Goal: Transaction & Acquisition: Obtain resource

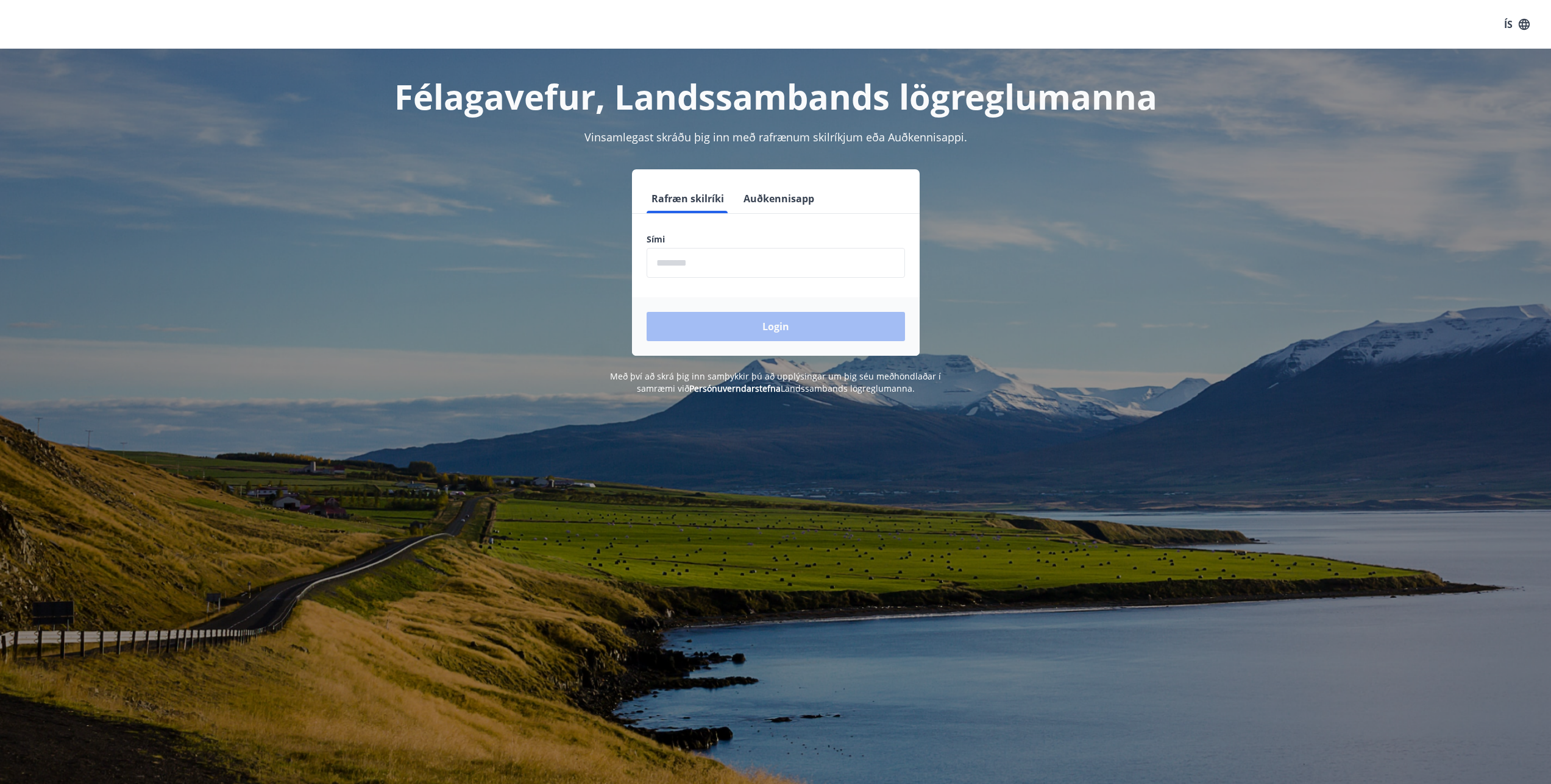
click at [681, 258] on input "phone" at bounding box center [776, 262] width 258 height 30
type input "********"
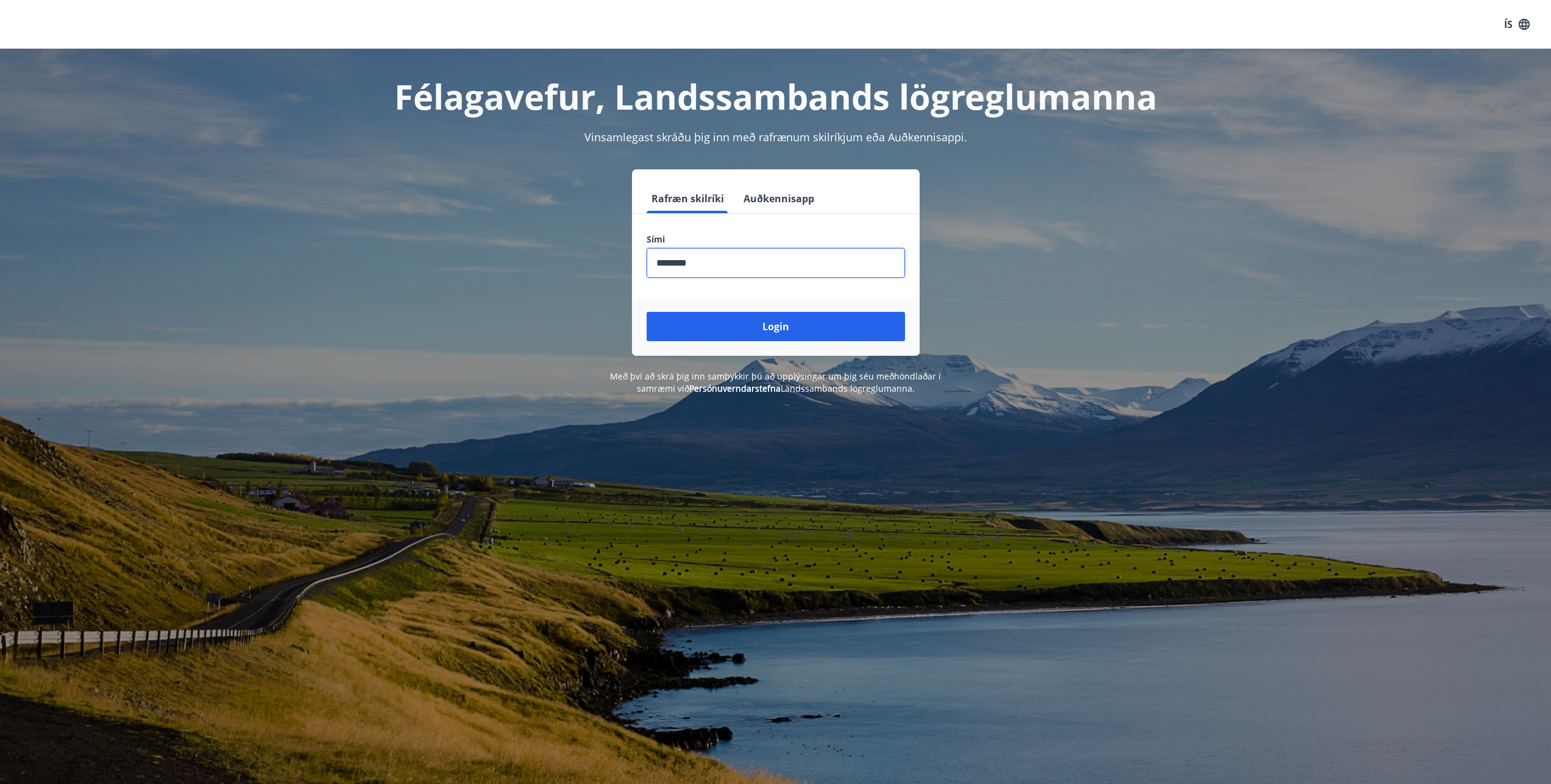
click at [737, 325] on button "Login" at bounding box center [776, 327] width 258 height 29
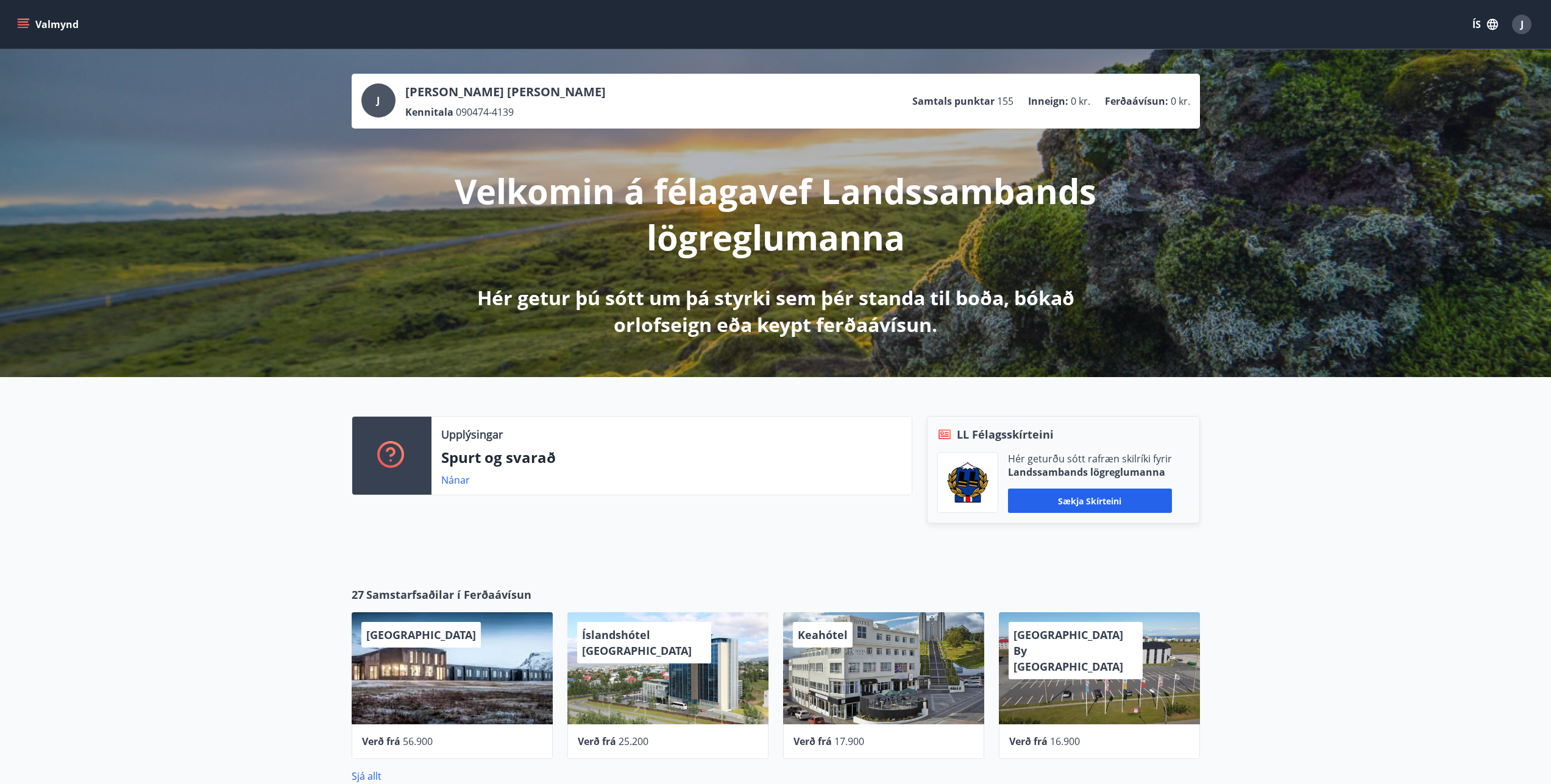
click at [19, 25] on icon "menu" at bounding box center [25, 25] width 13 height 1
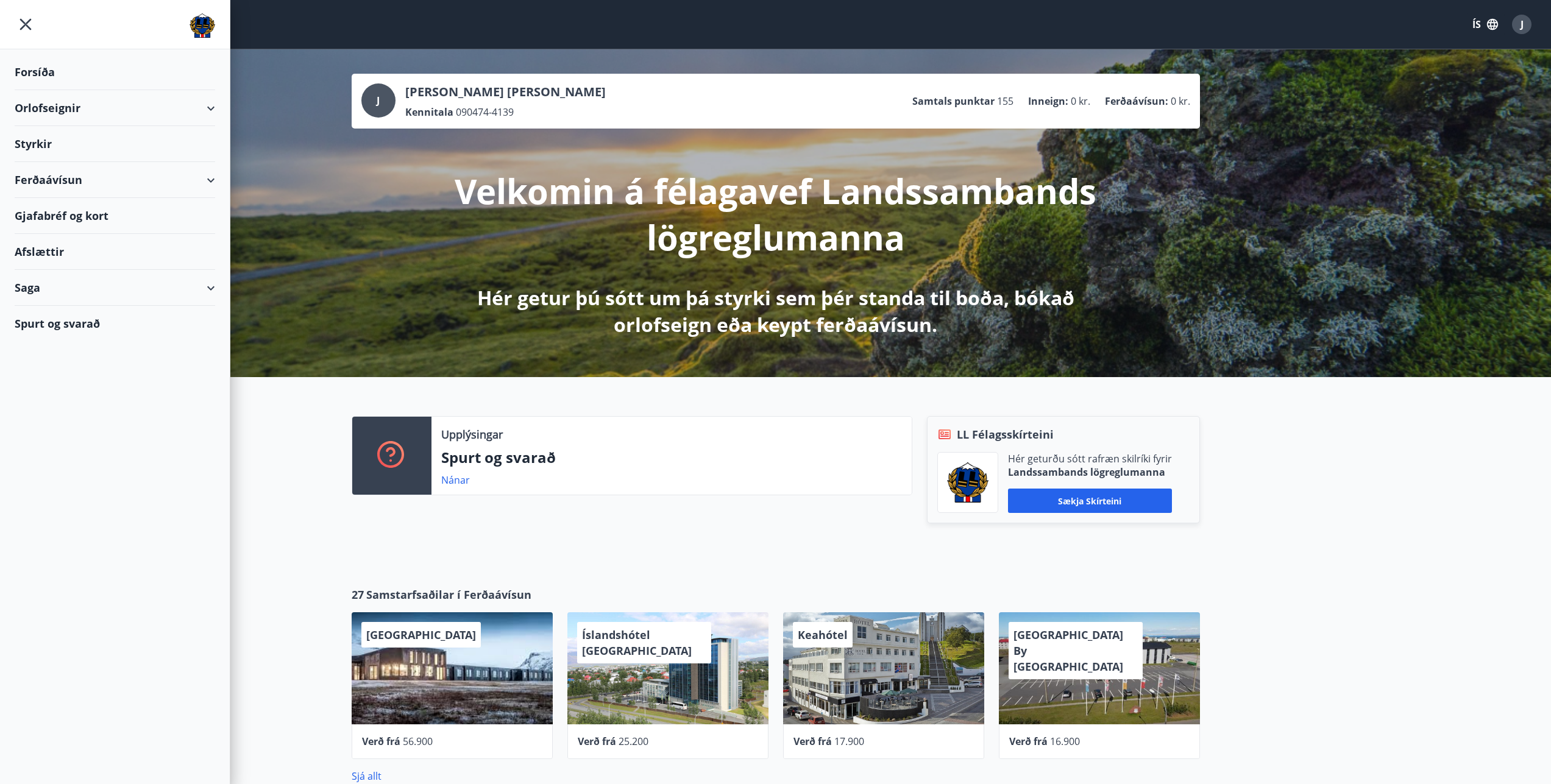
click at [30, 144] on div "Styrkir" at bounding box center [115, 144] width 200 height 36
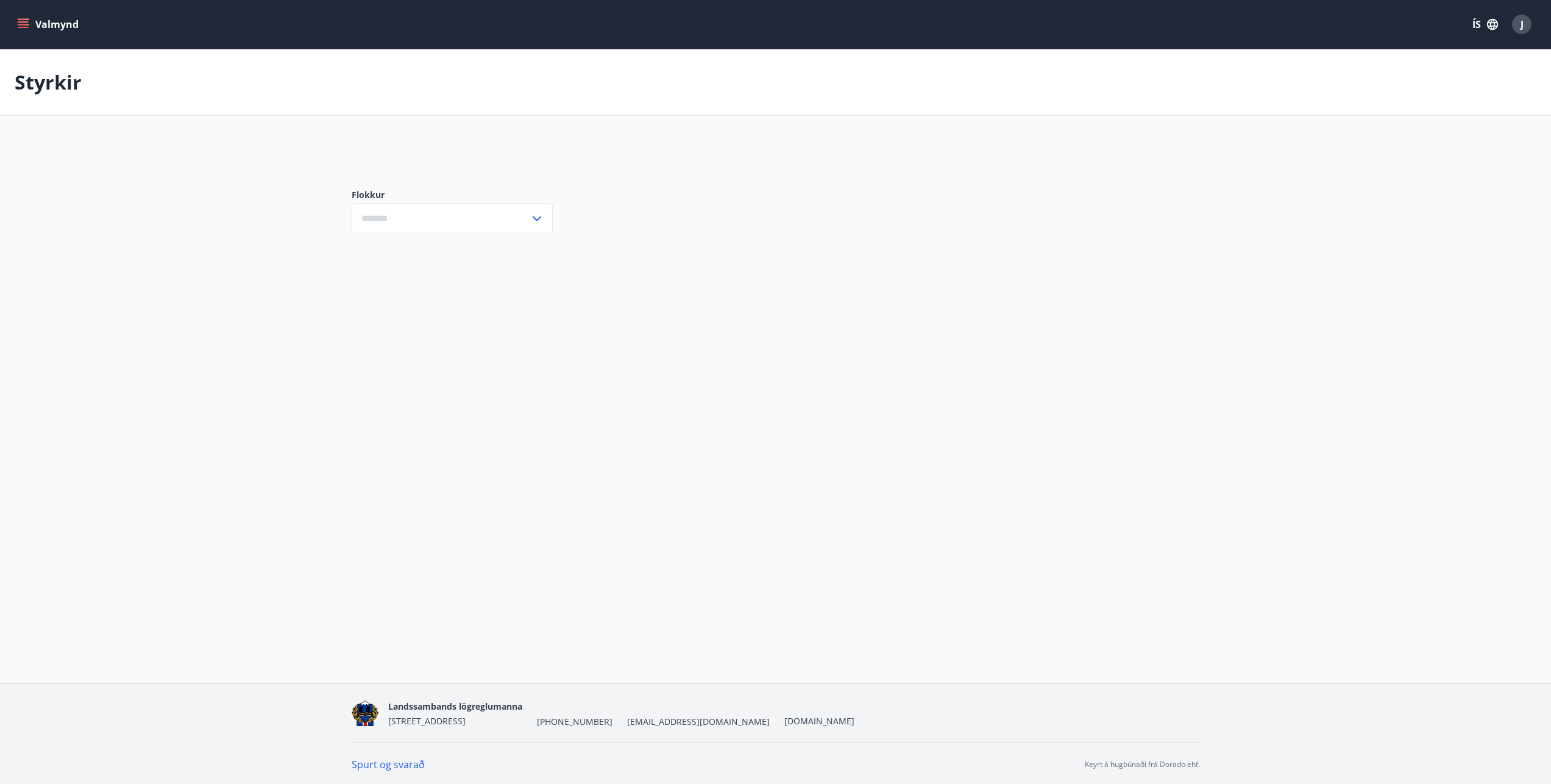
type input "***"
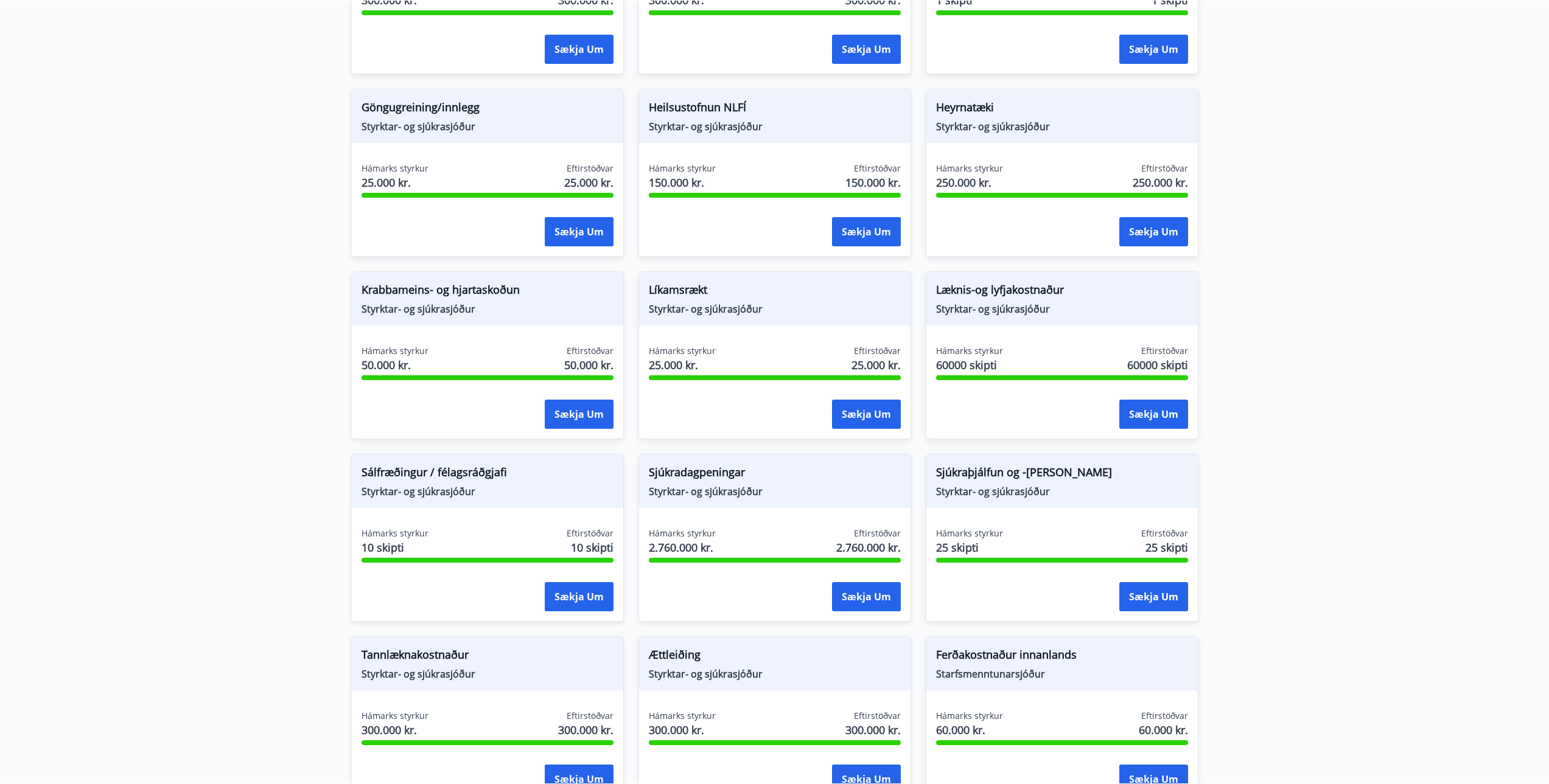
scroll to position [527, 0]
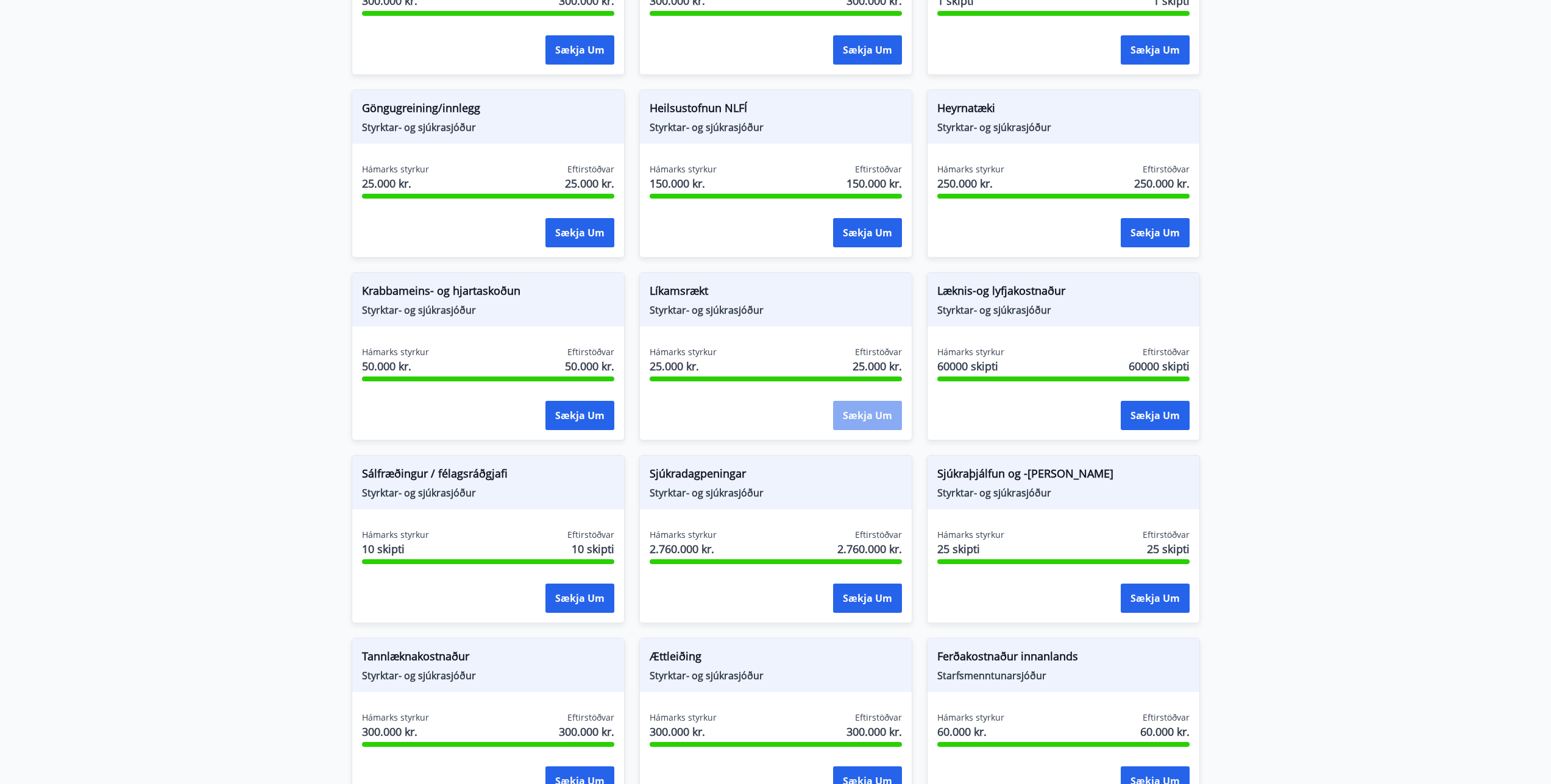
click at [852, 413] on button "Sækja um" at bounding box center [868, 416] width 69 height 29
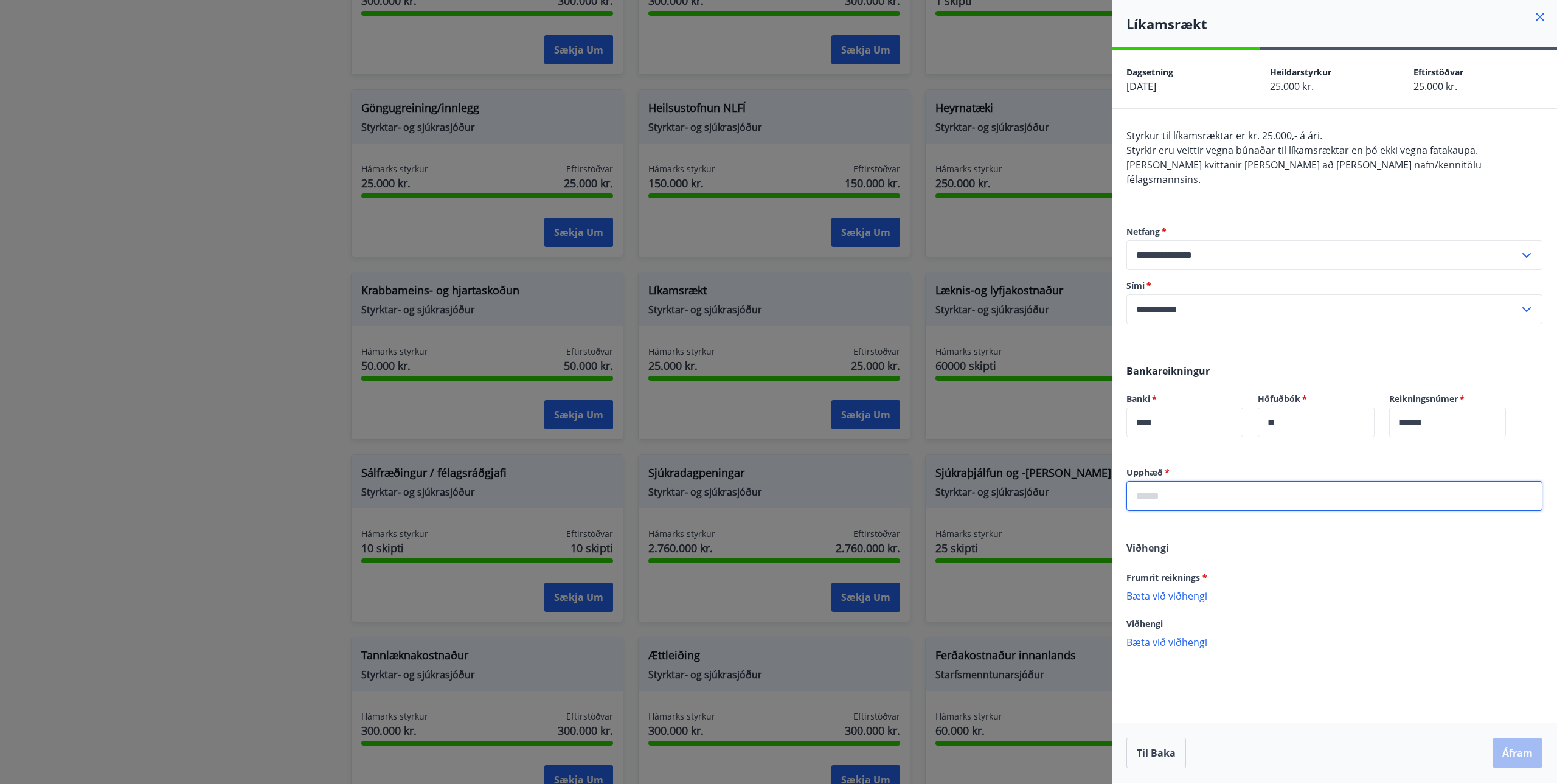
click at [1172, 484] on input "text" at bounding box center [1335, 496] width 416 height 30
click at [1538, 12] on icon at bounding box center [1540, 17] width 15 height 15
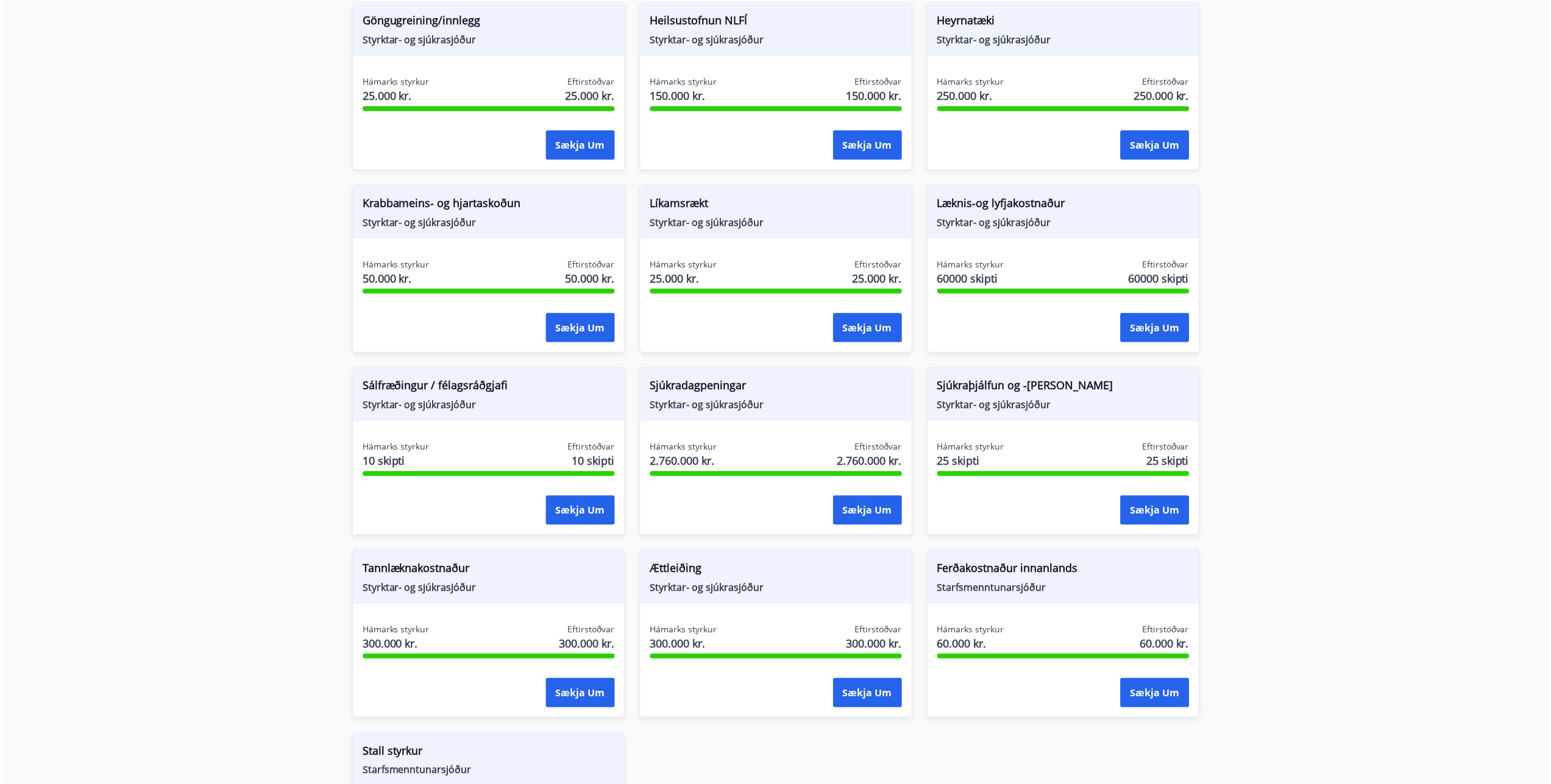
scroll to position [772, 0]
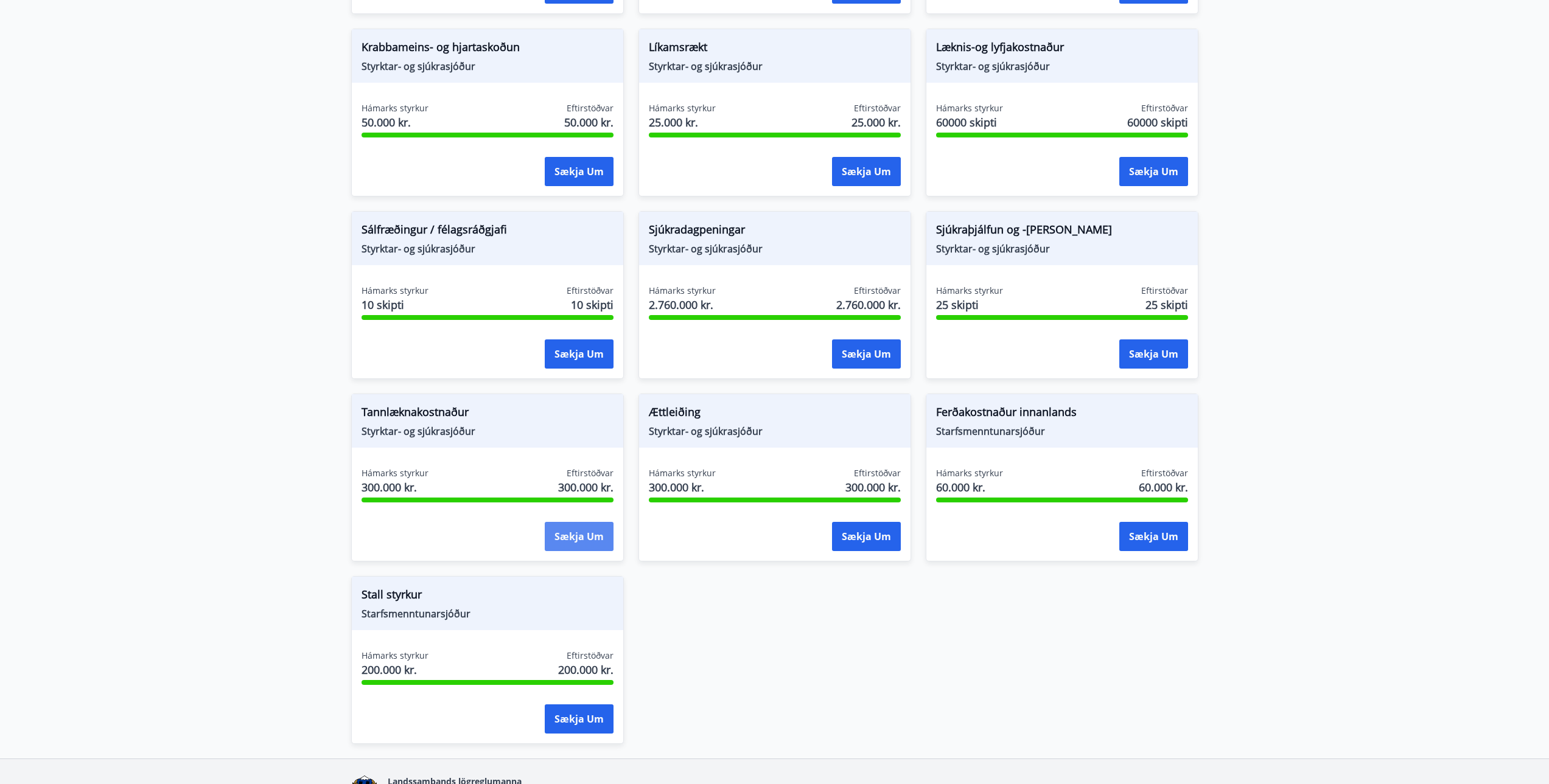
click at [569, 537] on button "Sækja um" at bounding box center [579, 537] width 69 height 29
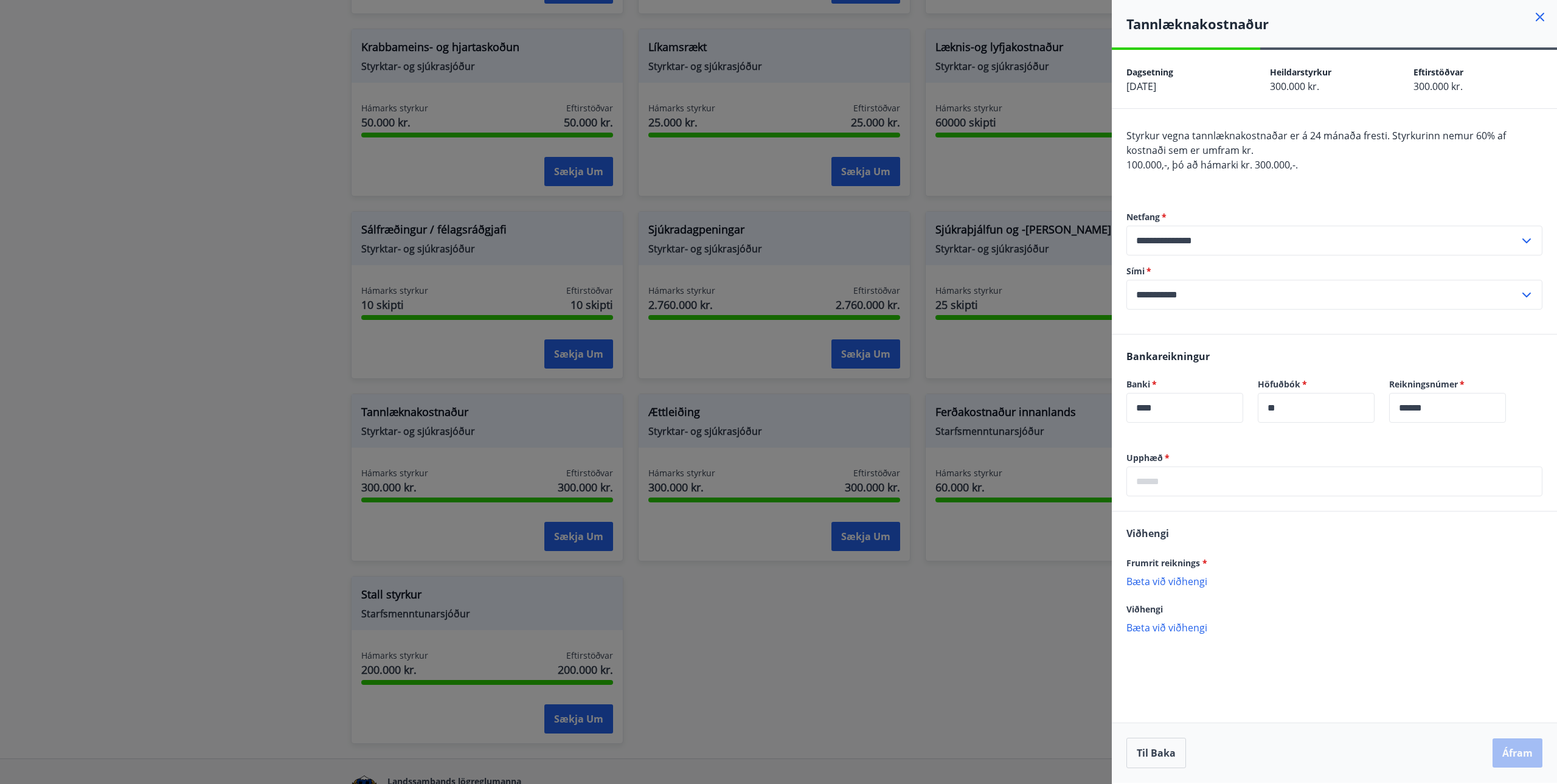
click at [1542, 17] on icon at bounding box center [1540, 17] width 15 height 15
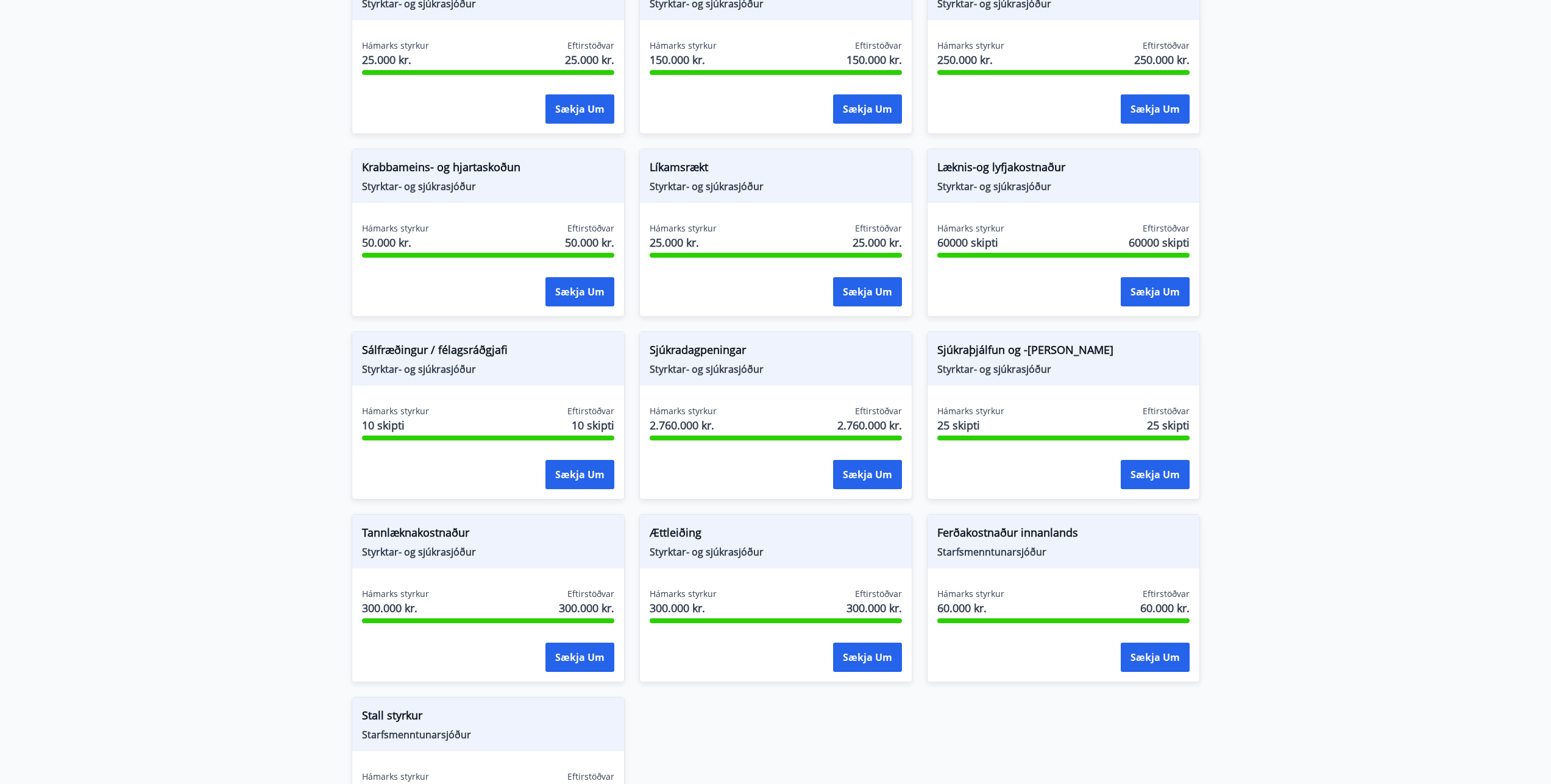
scroll to position [609, 0]
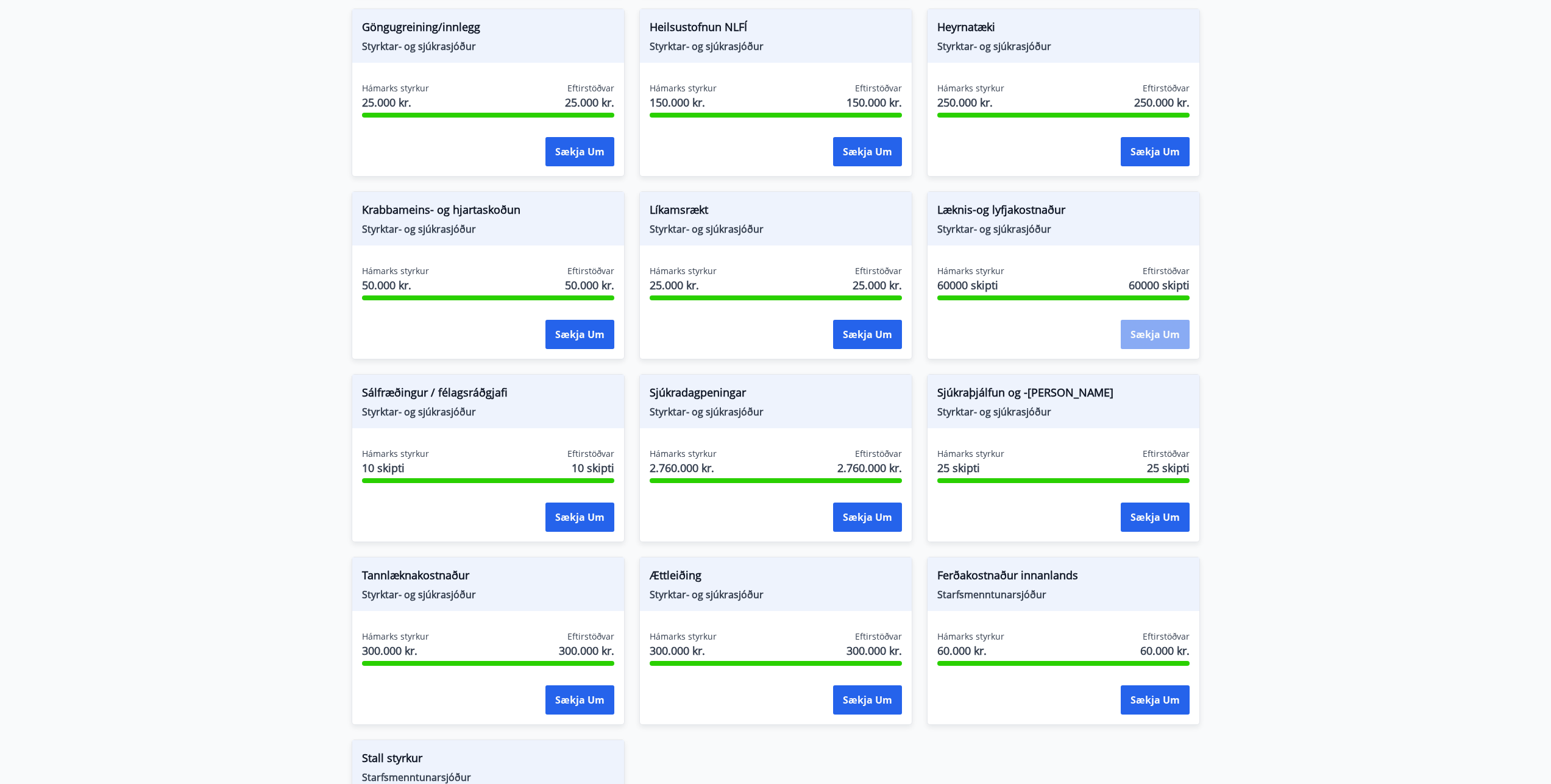
click at [1168, 328] on button "Sækja um" at bounding box center [1155, 335] width 69 height 29
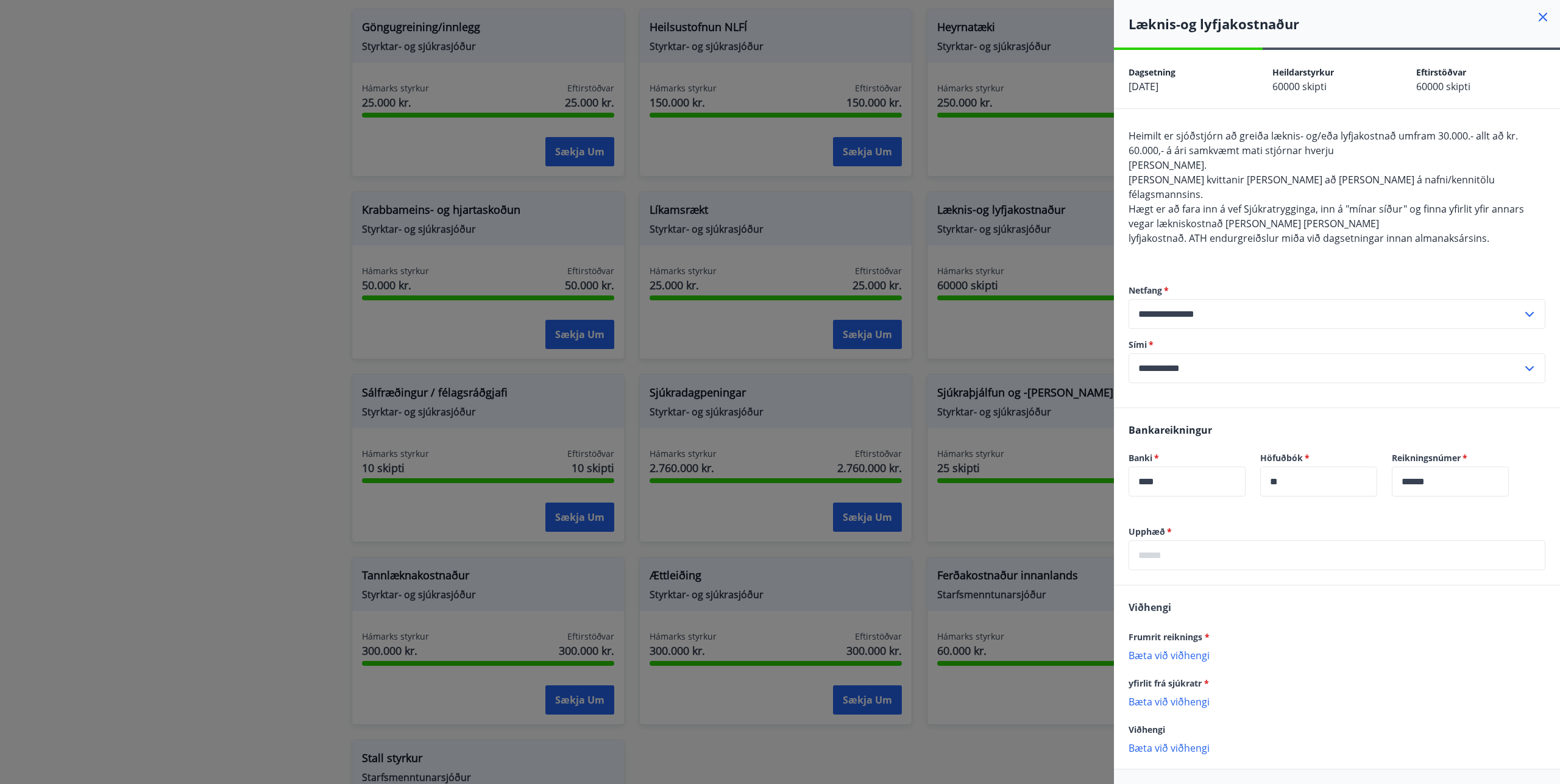
click at [1539, 16] on icon at bounding box center [1543, 17] width 9 height 9
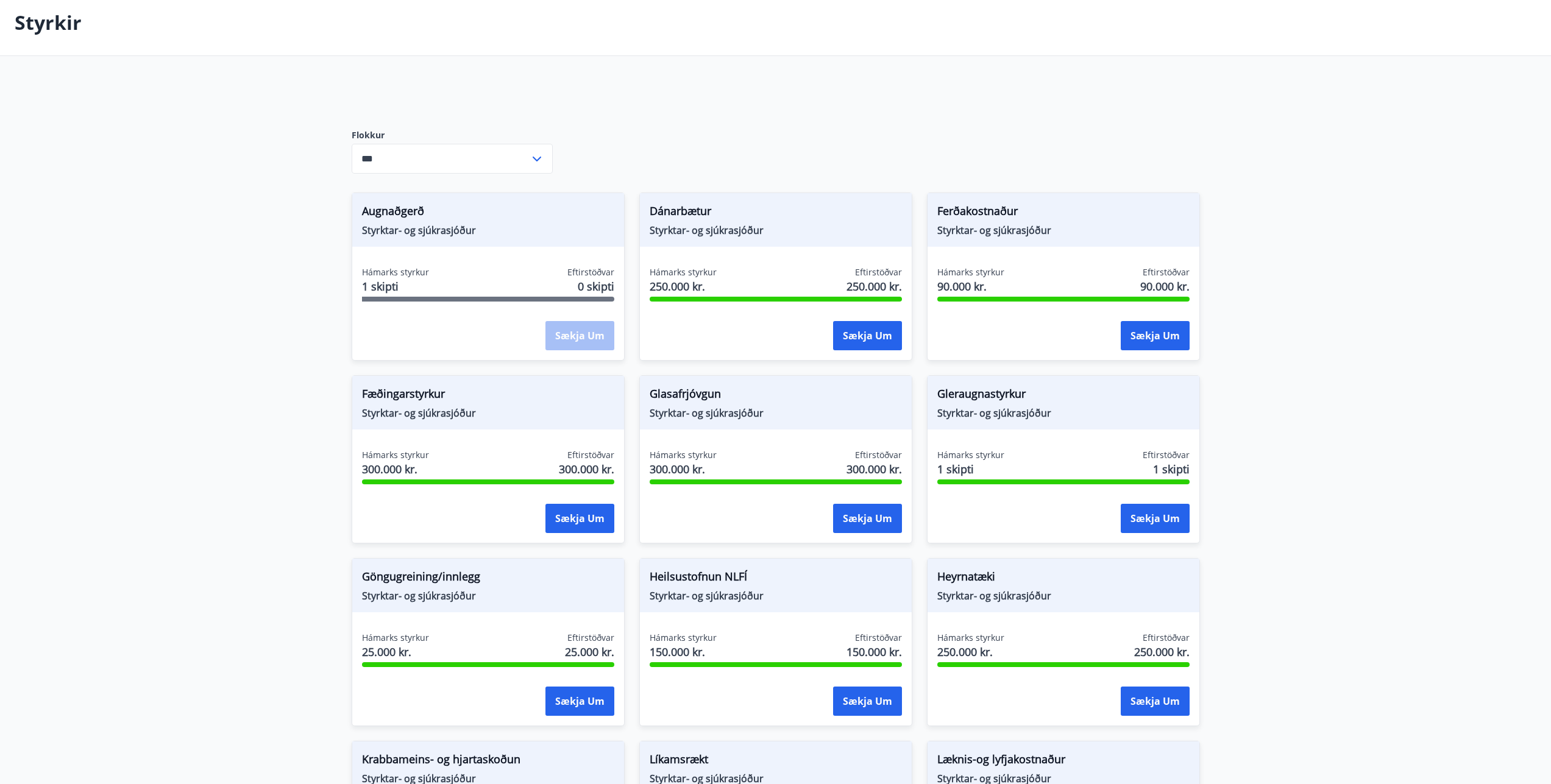
scroll to position [0, 0]
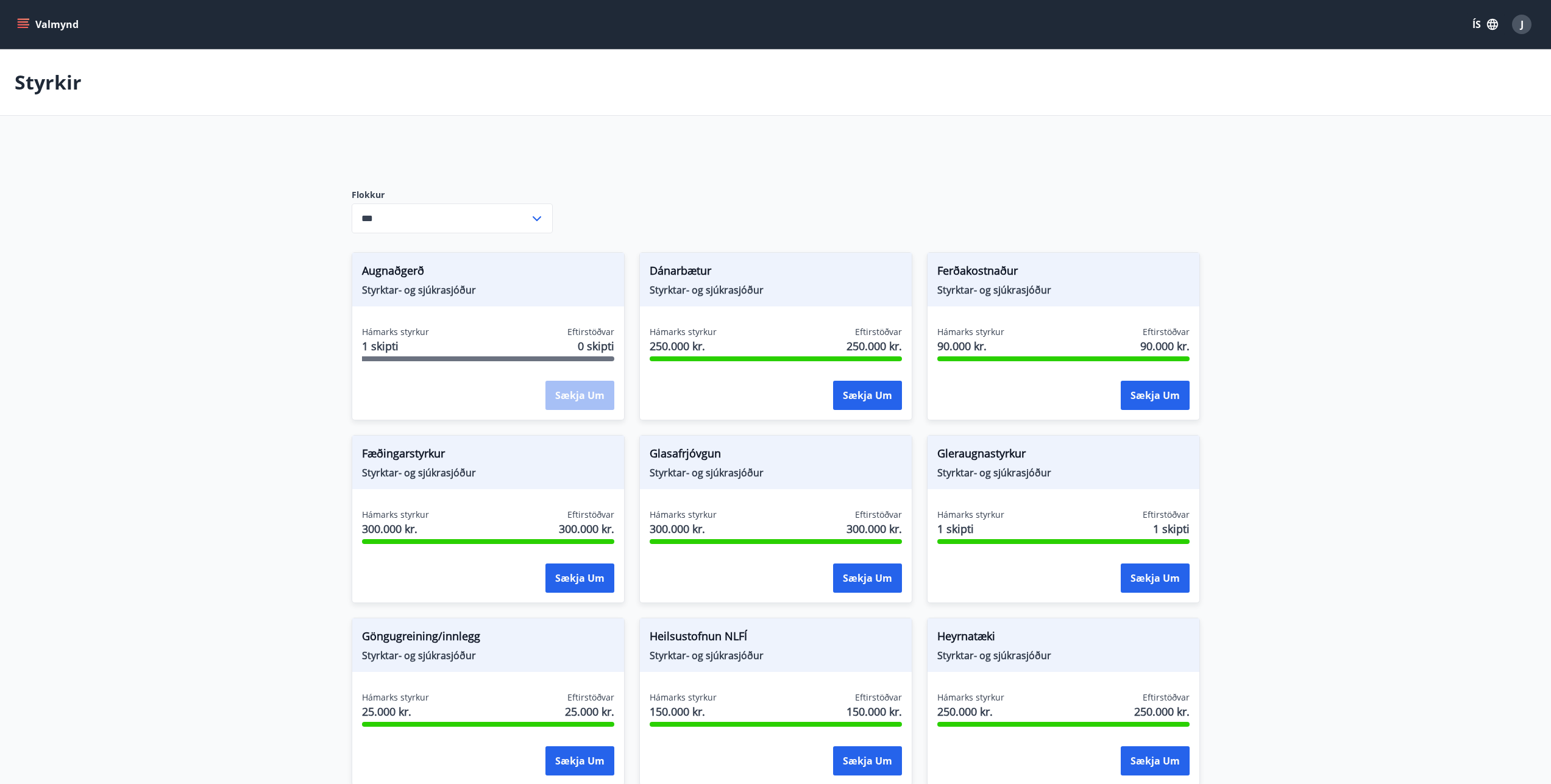
click at [27, 20] on icon "menu" at bounding box center [23, 25] width 12 height 12
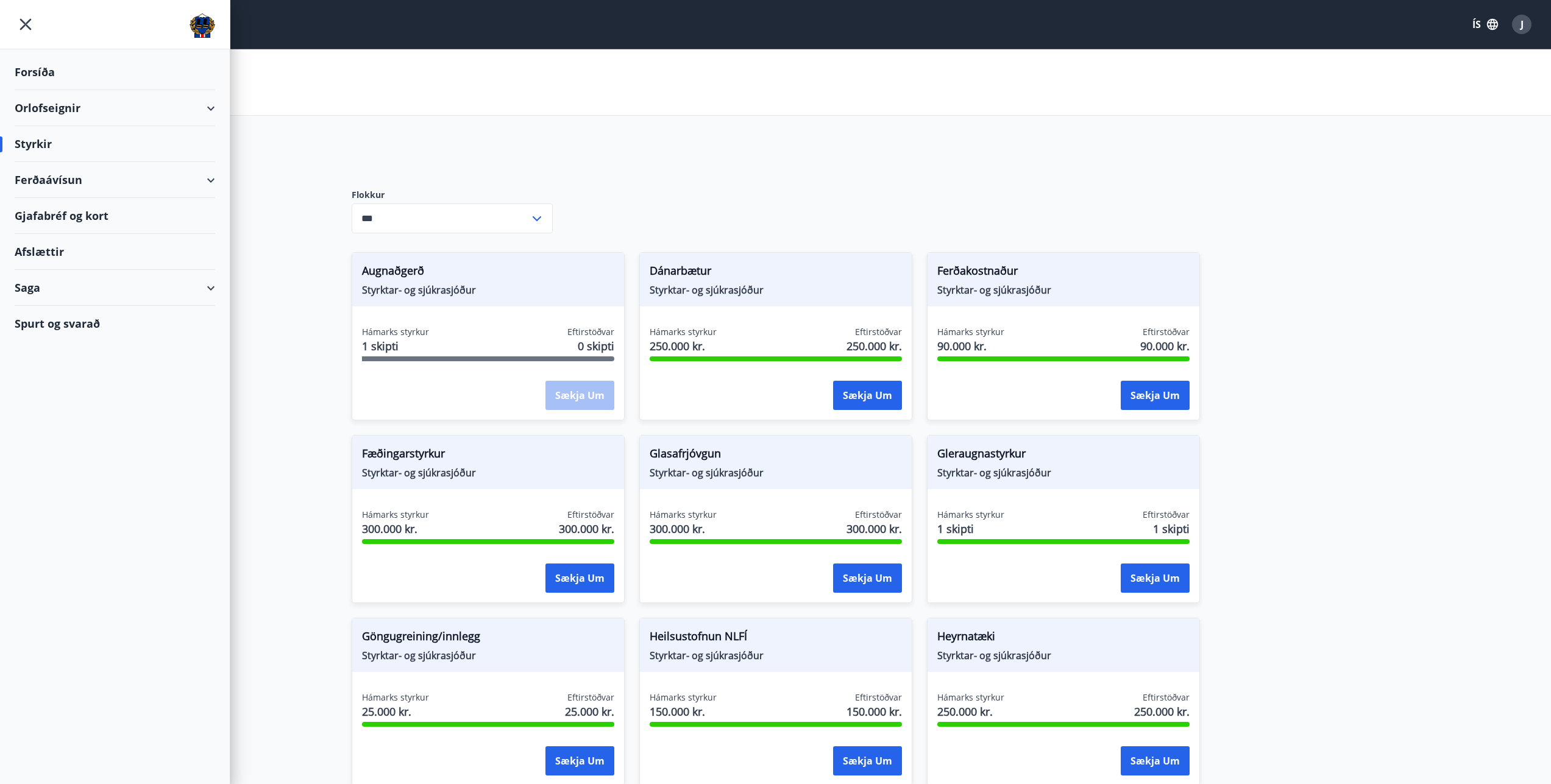
click at [42, 253] on div "Afslættir" at bounding box center [115, 252] width 200 height 36
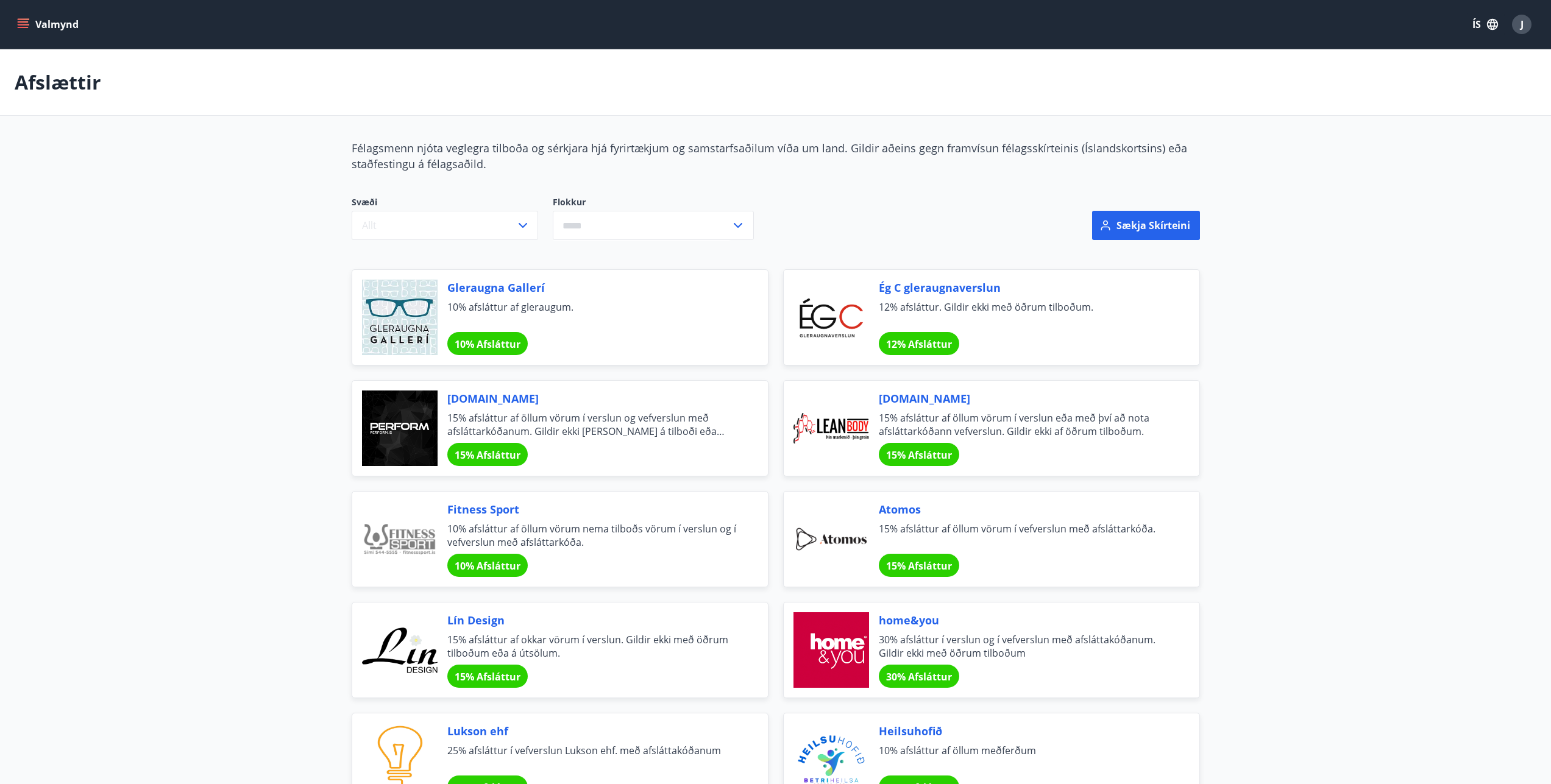
click at [24, 21] on icon "menu" at bounding box center [23, 22] width 11 height 1
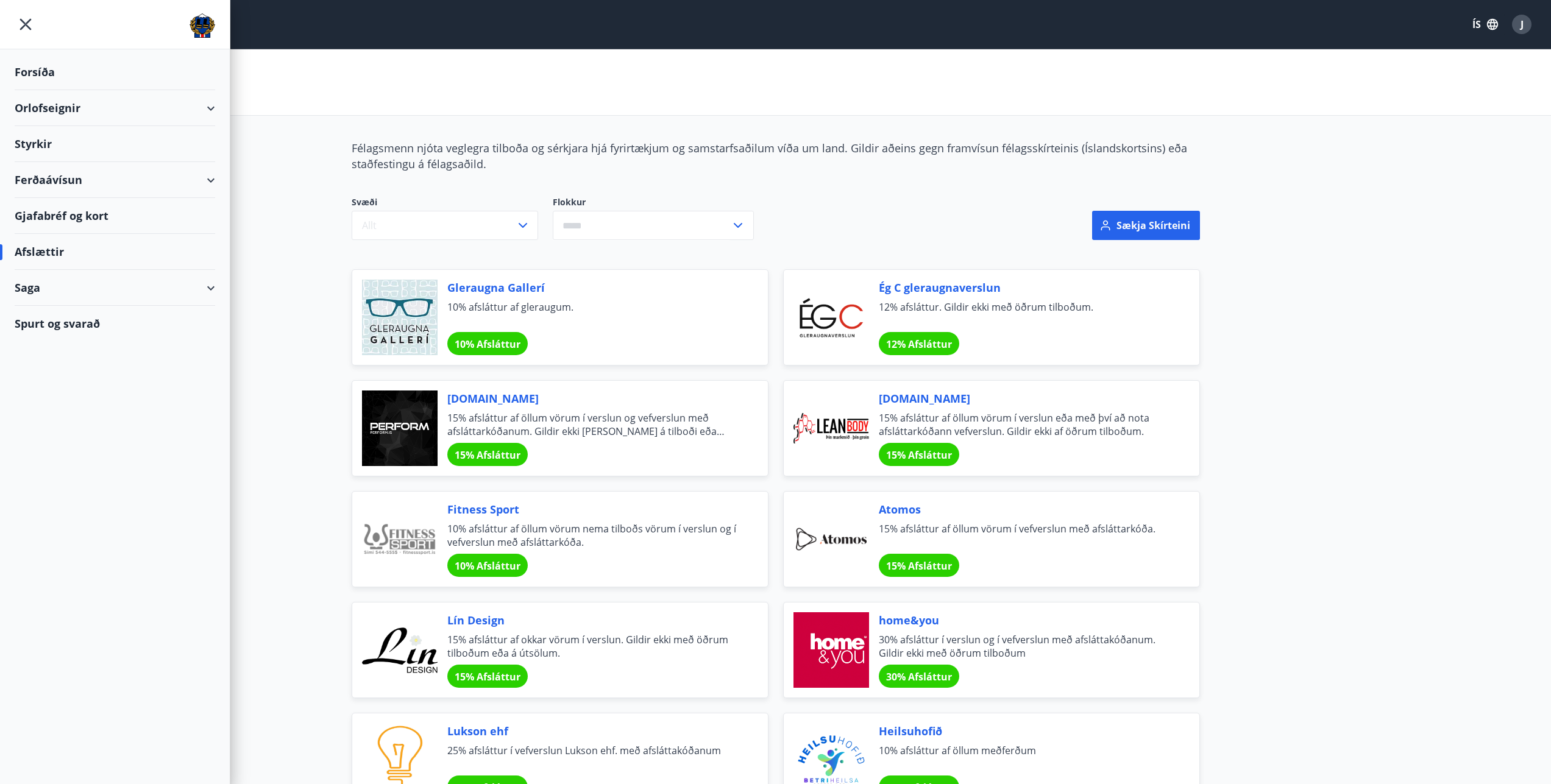
click at [57, 217] on div "Gjafabréf og kort" at bounding box center [115, 216] width 200 height 36
click at [214, 180] on div "Ferðaávísun" at bounding box center [115, 180] width 200 height 36
click at [46, 213] on div "Framboð" at bounding box center [115, 211] width 181 height 26
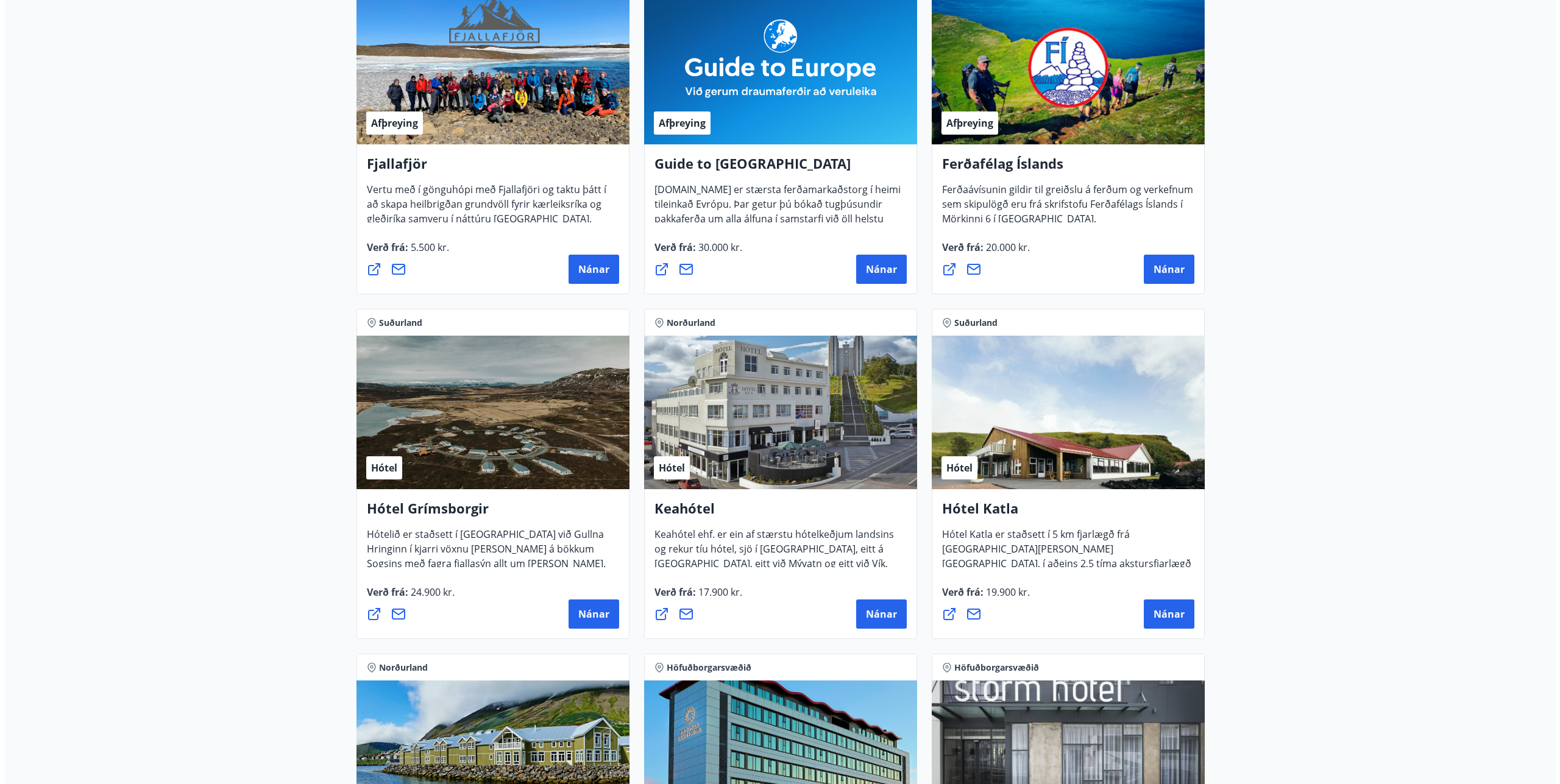
scroll to position [284, 0]
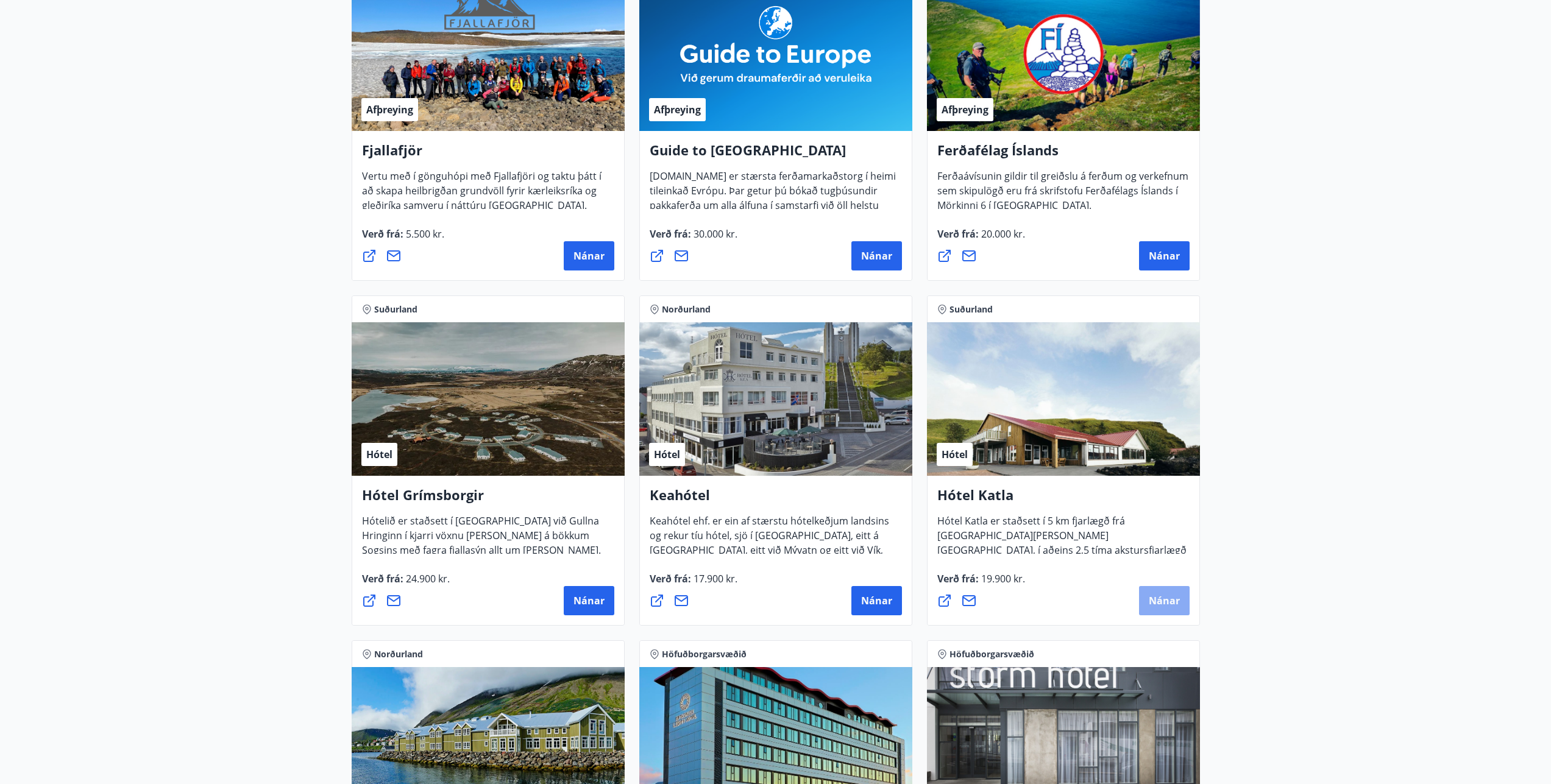
click at [1163, 602] on span "Nánar" at bounding box center [1164, 600] width 31 height 13
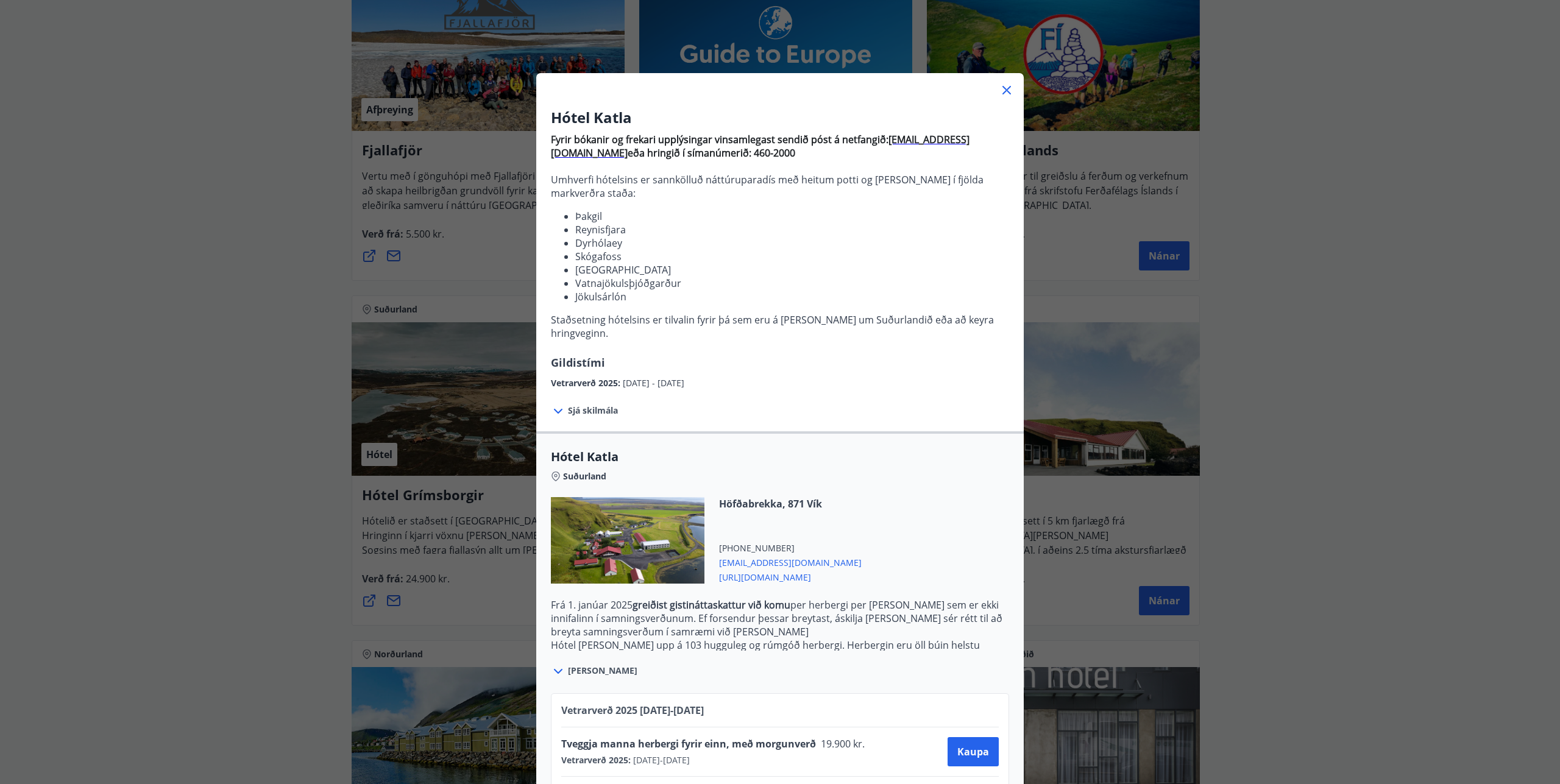
drag, startPoint x: 828, startPoint y: 562, endPoint x: 779, endPoint y: 563, distance: 49.0
click at [779, 569] on span "[URL][DOMAIN_NAME]" at bounding box center [790, 577] width 143 height 15
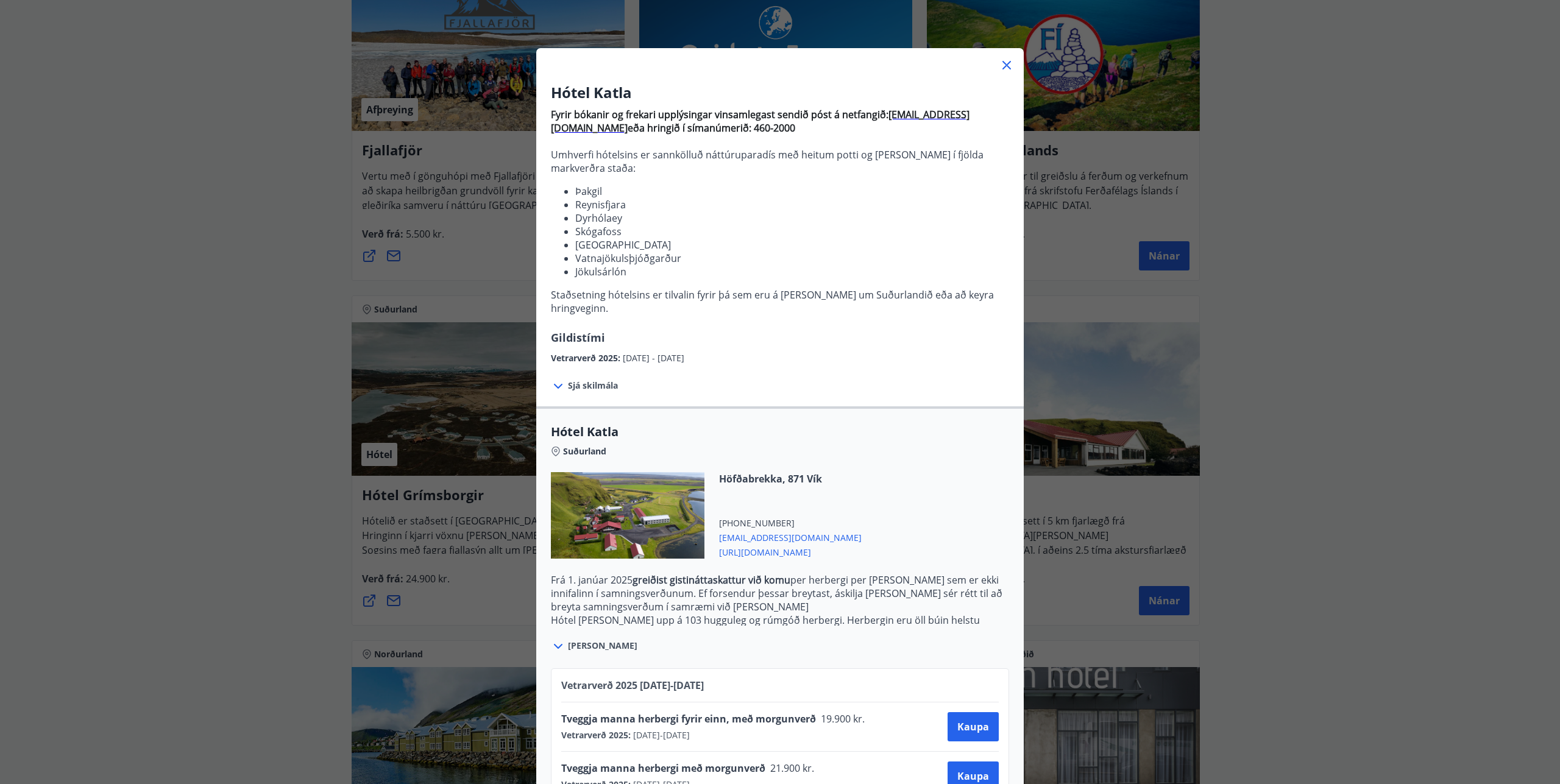
scroll to position [52, 0]
